Goal: Task Accomplishment & Management: Use online tool/utility

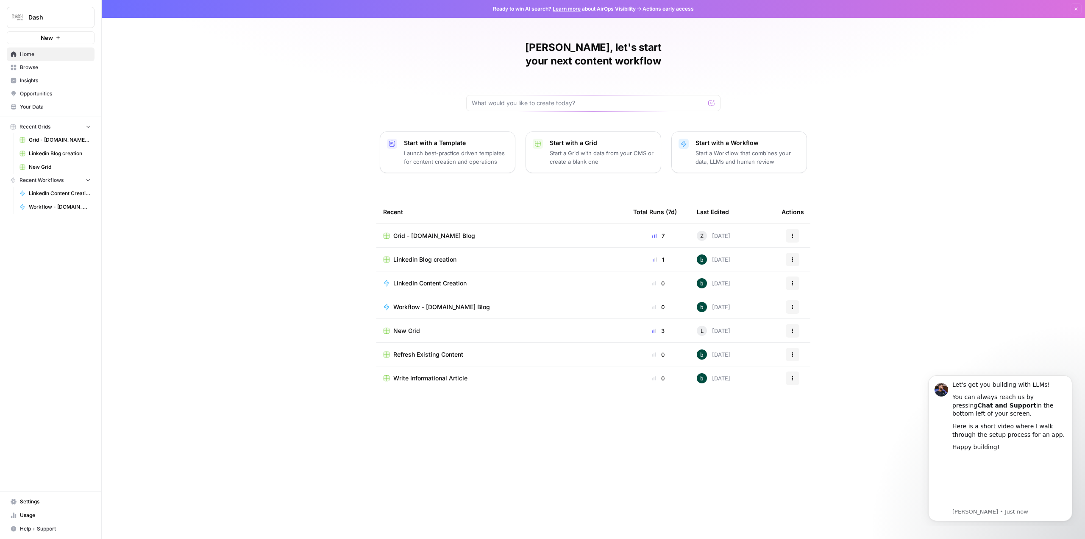
drag, startPoint x: 112, startPoint y: 0, endPoint x: 253, endPoint y: 216, distance: 257.8
click at [253, 216] on div "[PERSON_NAME], let's start your next content workflow Start with a Template Lau…" at bounding box center [594, 269] width 984 height 539
drag, startPoint x: 648, startPoint y: 473, endPoint x: 534, endPoint y: 451, distance: 115.7
click at [647, 471] on div "Recent Total Runs (7d) Last Edited Actions Grid - [DOMAIN_NAME] Blog 7 Z [DATE]…" at bounding box center [593, 362] width 434 height 325
click at [168, 404] on div "[PERSON_NAME], let's start your next content workflow Start with a Template Lau…" at bounding box center [594, 269] width 984 height 539
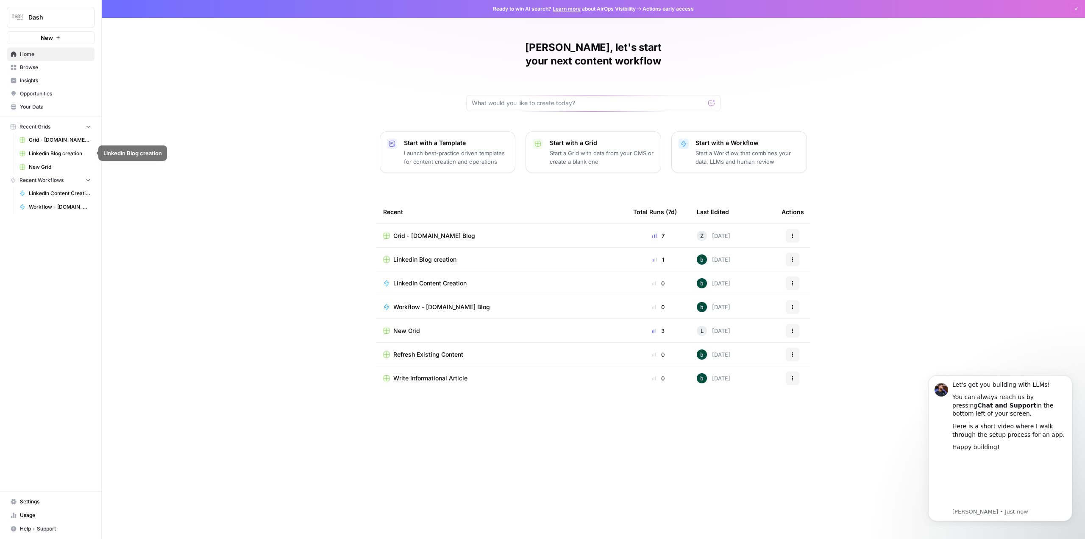
drag, startPoint x: 58, startPoint y: 142, endPoint x: 66, endPoint y: 142, distance: 8.5
click at [58, 142] on span "Grid - [DOMAIN_NAME] Blog" at bounding box center [60, 140] width 62 height 8
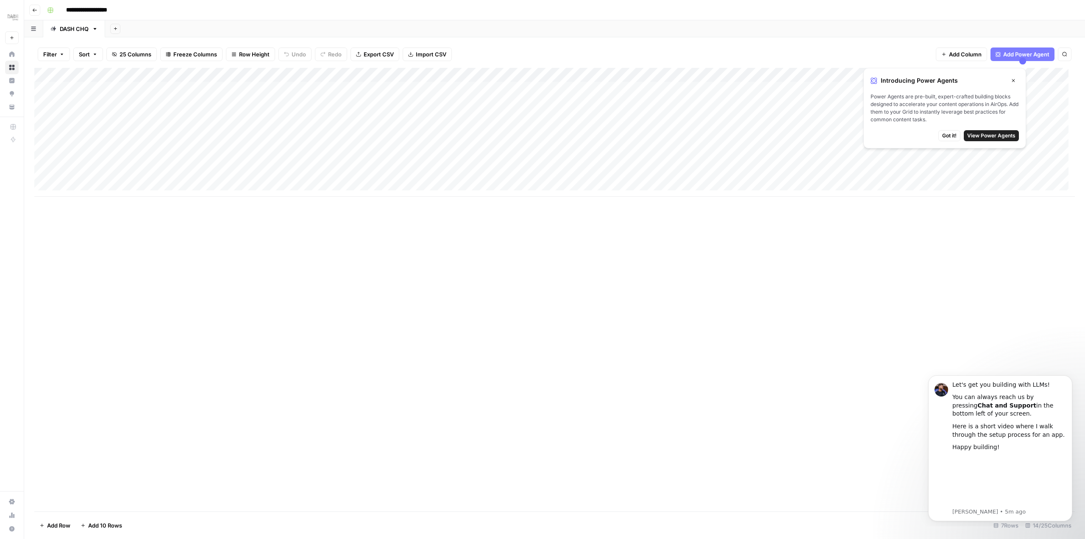
drag, startPoint x: 745, startPoint y: 319, endPoint x: 802, endPoint y: 276, distance: 71.1
click at [746, 318] on div "Add Column" at bounding box center [554, 289] width 1041 height 443
click at [950, 135] on span "Got it!" at bounding box center [949, 136] width 14 height 8
click at [202, 151] on div "Add Column" at bounding box center [554, 132] width 1041 height 129
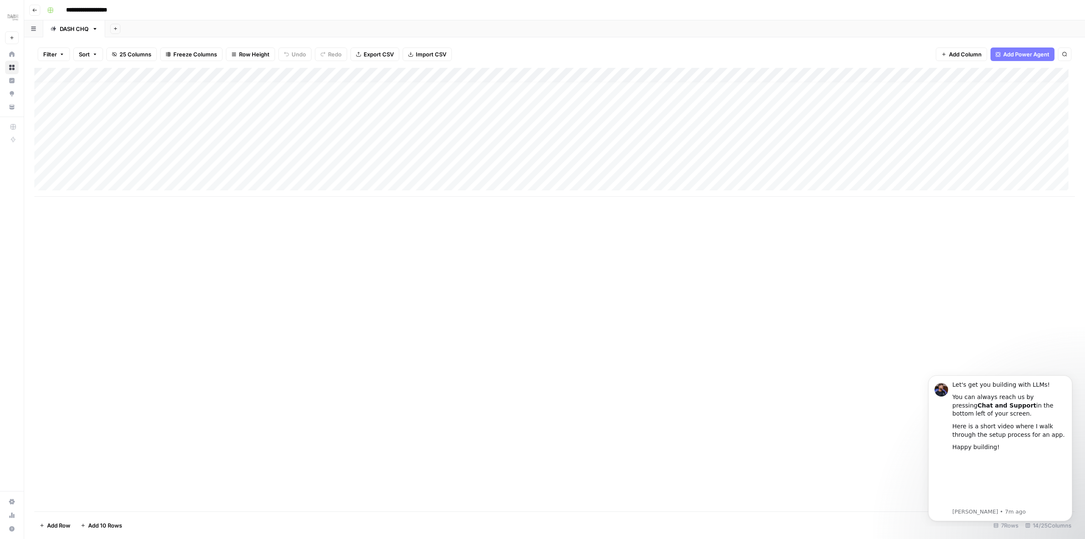
click at [212, 153] on div "Add Column" at bounding box center [554, 132] width 1041 height 129
click at [204, 153] on div "Add Column" at bounding box center [554, 132] width 1041 height 129
click at [94, 183] on div "Add Column" at bounding box center [554, 132] width 1041 height 129
type textarea "*********"
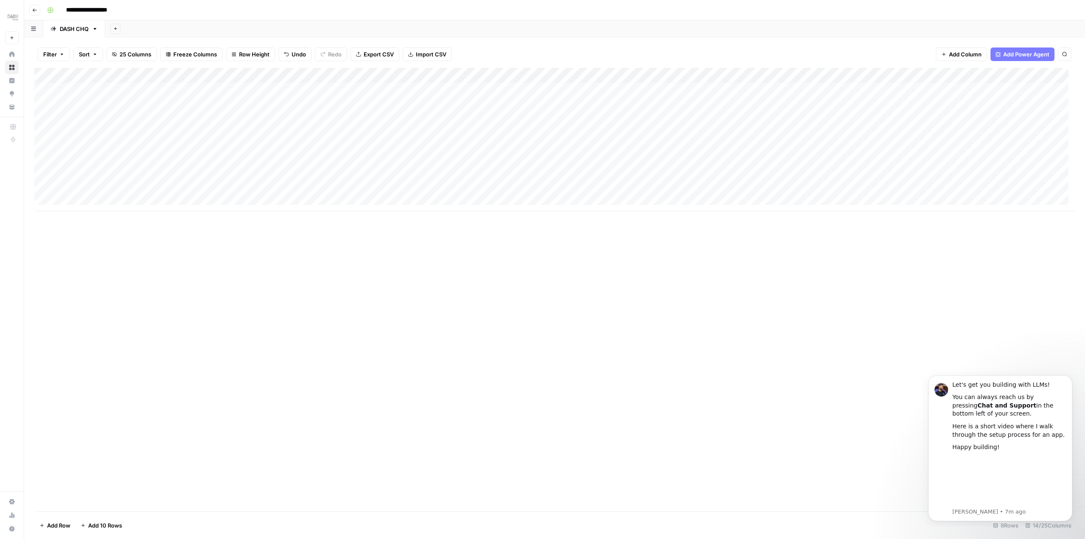
click at [255, 184] on div "Add Column" at bounding box center [554, 139] width 1041 height 143
click at [255, 184] on textarea at bounding box center [320, 184] width 268 height 12
click at [239, 157] on div "Add Column" at bounding box center [554, 139] width 1041 height 143
click at [229, 156] on div "Add Column" at bounding box center [554, 139] width 1041 height 143
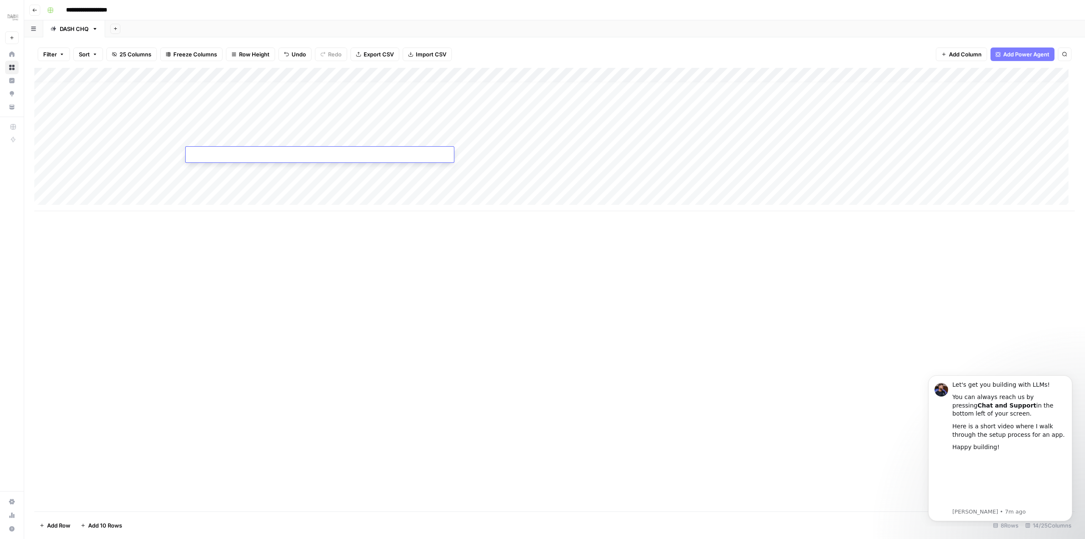
click at [229, 156] on textarea at bounding box center [320, 155] width 268 height 12
click at [106, 179] on div "Add Column" at bounding box center [554, 139] width 1041 height 143
click at [89, 182] on div "Add Column" at bounding box center [554, 139] width 1041 height 143
drag, startPoint x: 93, startPoint y: 182, endPoint x: 48, endPoint y: 184, distance: 45.0
click at [48, 184] on body "**********" at bounding box center [542, 269] width 1085 height 539
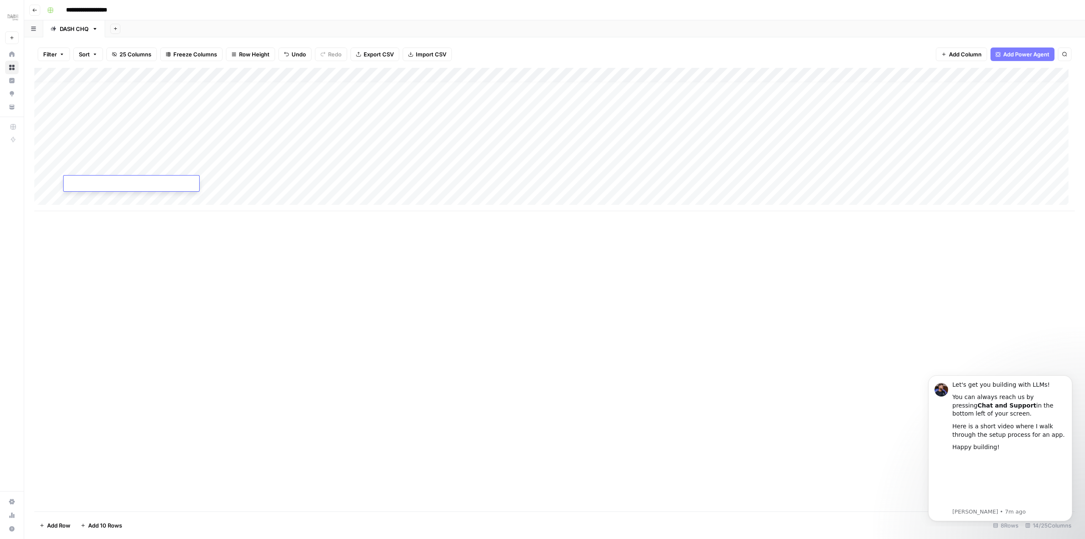
click at [115, 157] on div "Add Column" at bounding box center [554, 139] width 1041 height 143
type textarea "*********"
click at [220, 153] on div "Add Column" at bounding box center [554, 139] width 1041 height 143
click at [231, 153] on div "Add Column" at bounding box center [554, 139] width 1041 height 143
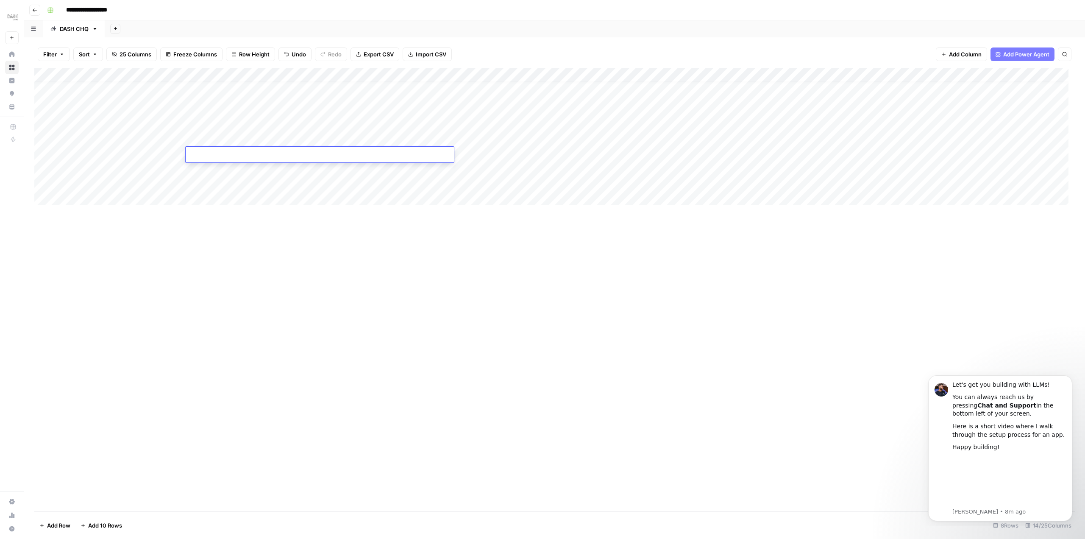
click at [221, 153] on textarea at bounding box center [320, 155] width 268 height 12
drag, startPoint x: 212, startPoint y: 154, endPoint x: 194, endPoint y: 153, distance: 17.8
click at [194, 153] on textarea at bounding box center [320, 155] width 268 height 12
type textarea "*"
type textarea "**********"
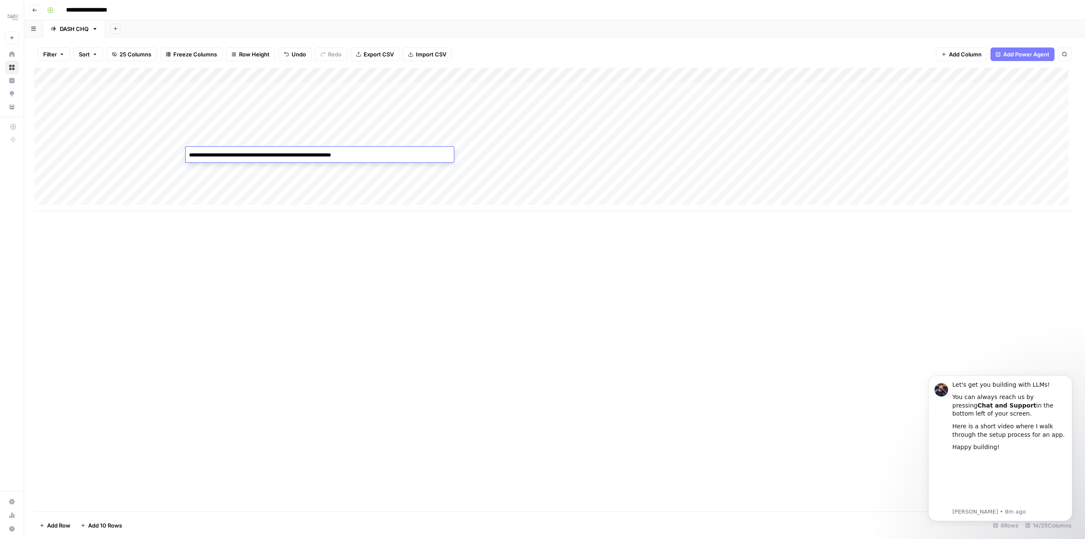
click at [561, 323] on div "Add Column" at bounding box center [554, 289] width 1041 height 443
click at [258, 285] on div "Add Column" at bounding box center [554, 289] width 1041 height 443
click at [487, 156] on div "Add Column" at bounding box center [554, 139] width 1041 height 143
drag, startPoint x: 388, startPoint y: 153, endPoint x: 213, endPoint y: 151, distance: 175.1
click at [214, 154] on div "Add Column" at bounding box center [554, 139] width 1041 height 143
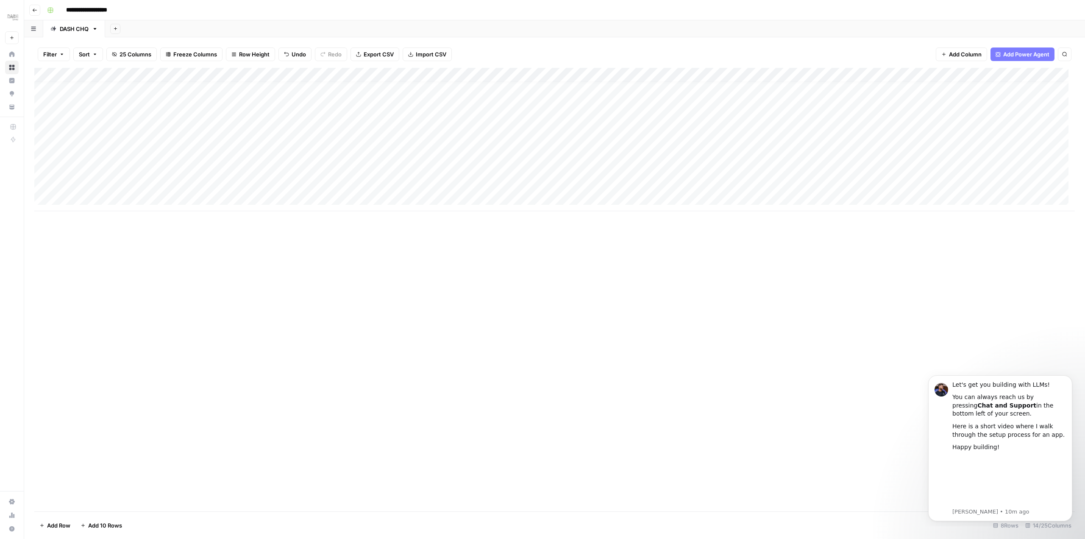
click at [216, 149] on div "Add Column" at bounding box center [554, 139] width 1041 height 143
click at [221, 152] on textarea "**********" at bounding box center [320, 155] width 268 height 12
click at [504, 301] on div "Add Column" at bounding box center [554, 289] width 1041 height 443
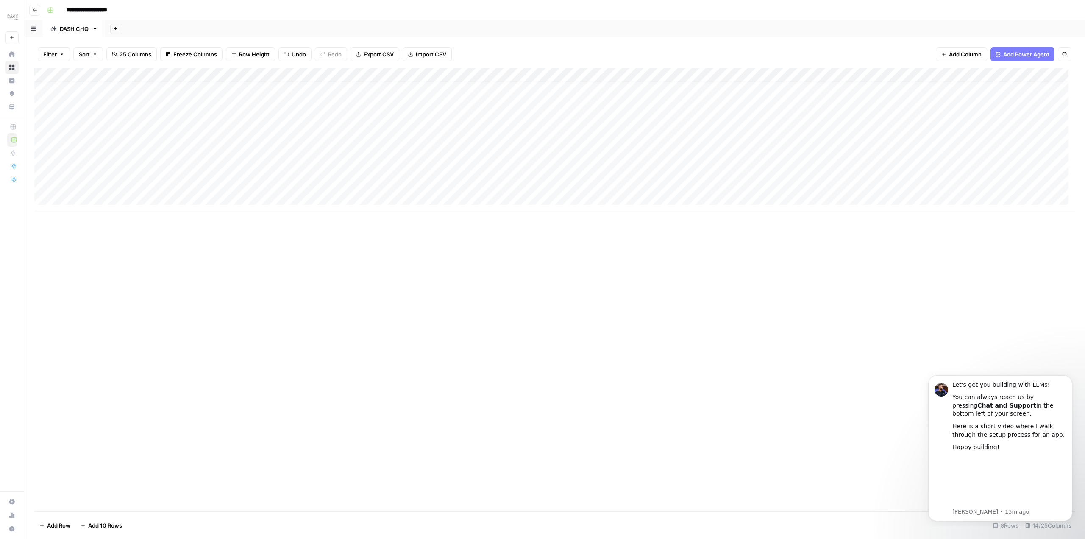
drag, startPoint x: 388, startPoint y: 323, endPoint x: 273, endPoint y: 291, distance: 119.6
click at [384, 319] on div "Add Column" at bounding box center [554, 289] width 1041 height 443
click at [242, 288] on div "Add Column" at bounding box center [554, 289] width 1041 height 443
click at [580, 338] on div "Add Column" at bounding box center [554, 289] width 1041 height 443
